Goal: Find specific page/section: Find specific page/section

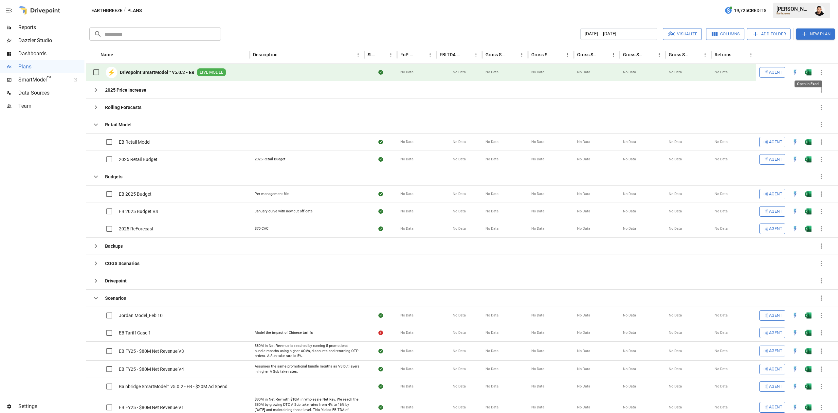
click at [806, 73] on img "Open in Excel" at bounding box center [808, 72] width 7 height 7
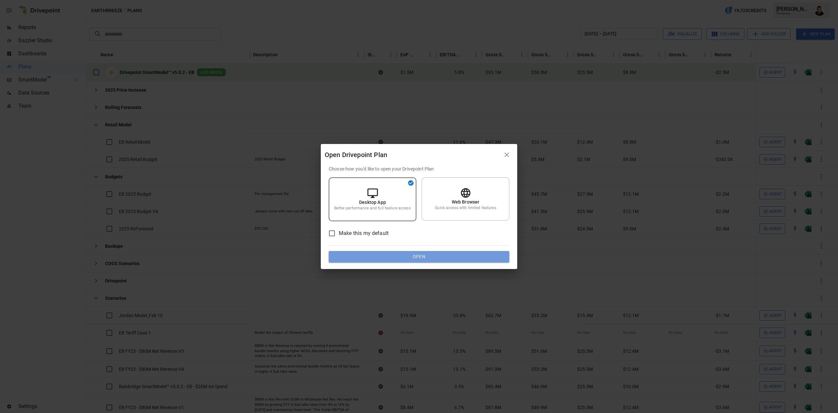
click at [420, 255] on button "Open" at bounding box center [419, 257] width 181 height 12
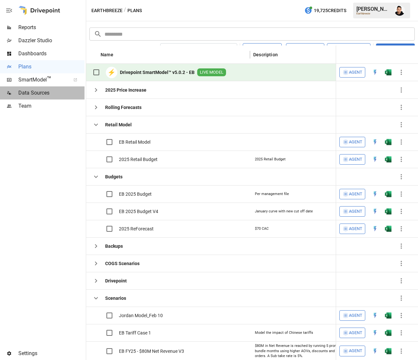
click at [36, 91] on span "Data Sources" at bounding box center [51, 93] width 66 height 8
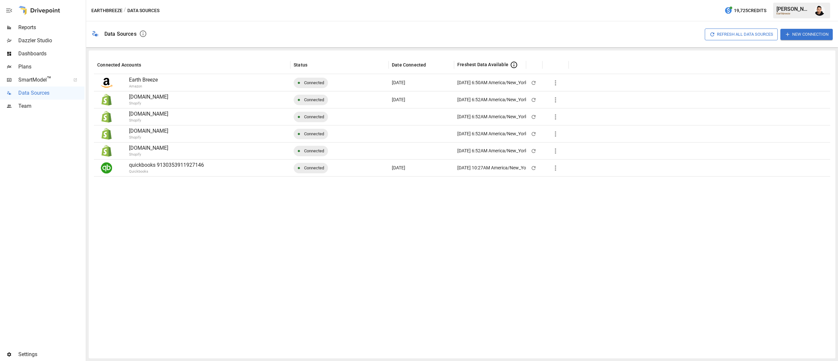
click at [30, 24] on span "Reports" at bounding box center [51, 28] width 66 height 8
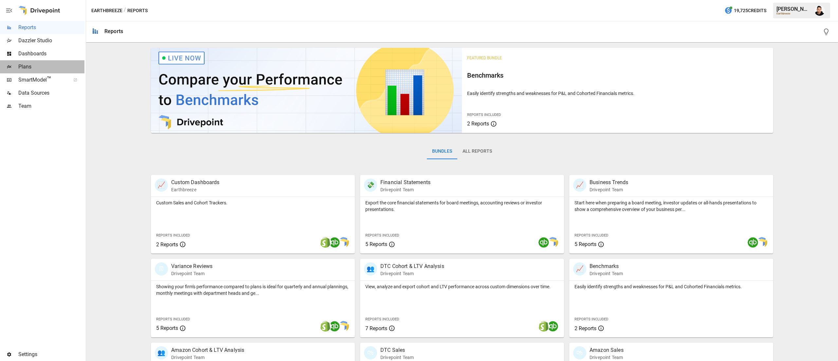
click at [38, 64] on span "Plans" at bounding box center [51, 67] width 66 height 8
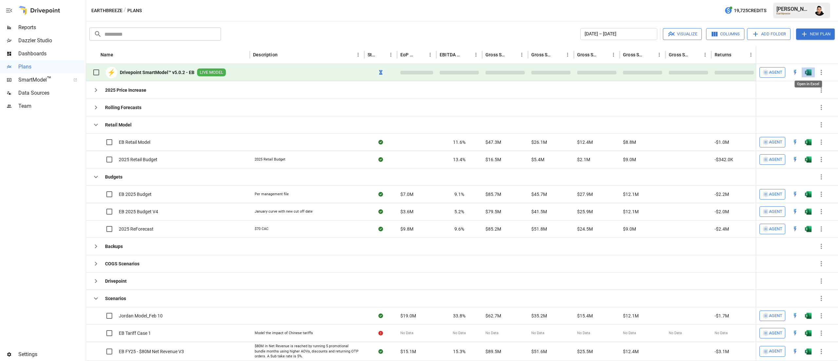
click at [808, 73] on img "Open in Excel" at bounding box center [808, 72] width 7 height 7
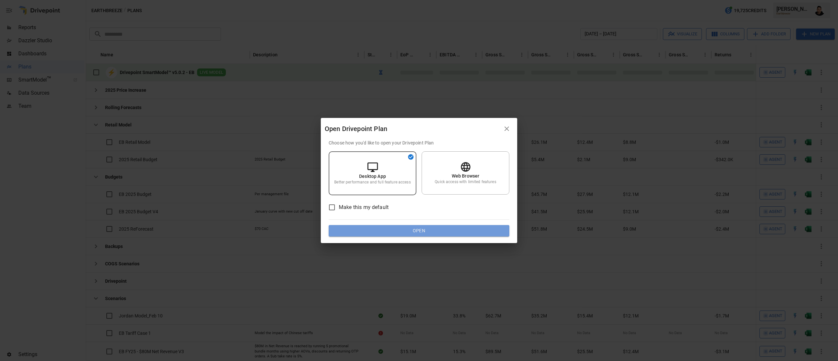
click at [465, 227] on button "Open" at bounding box center [419, 231] width 181 height 12
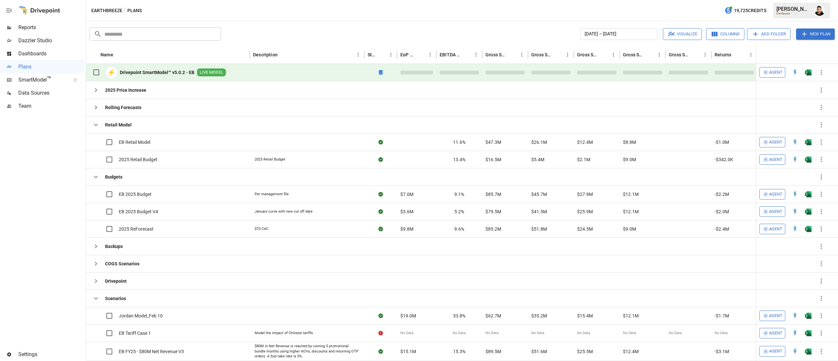
click at [819, 9] on img "Francisco Sanchez" at bounding box center [820, 10] width 10 height 10
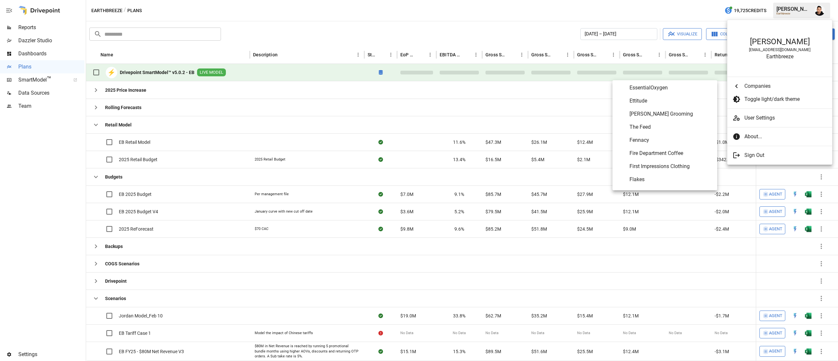
scroll to position [1133, 0]
click at [647, 145] on span "Fire Department Coffee" at bounding box center [671, 148] width 83 height 8
